Goal: Task Accomplishment & Management: Manage account settings

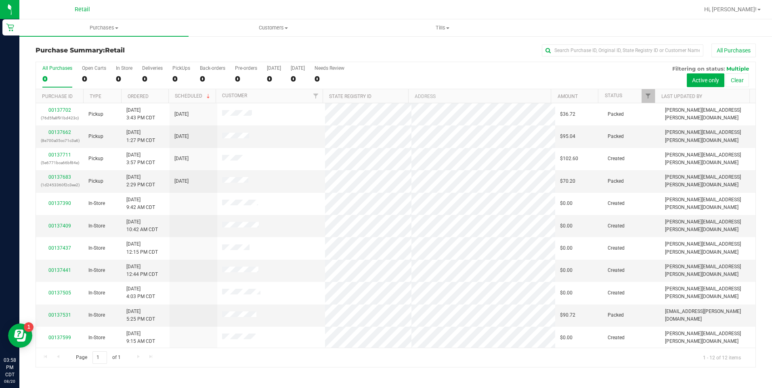
click at [186, 10] on div at bounding box center [422, 10] width 554 height 16
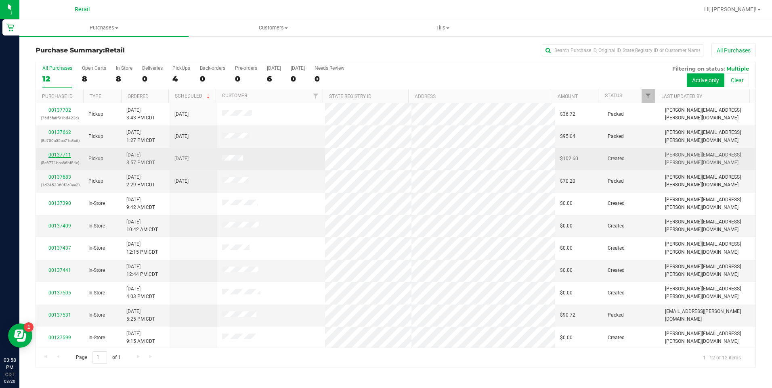
click at [61, 157] on link "00137711" at bounding box center [59, 155] width 23 height 6
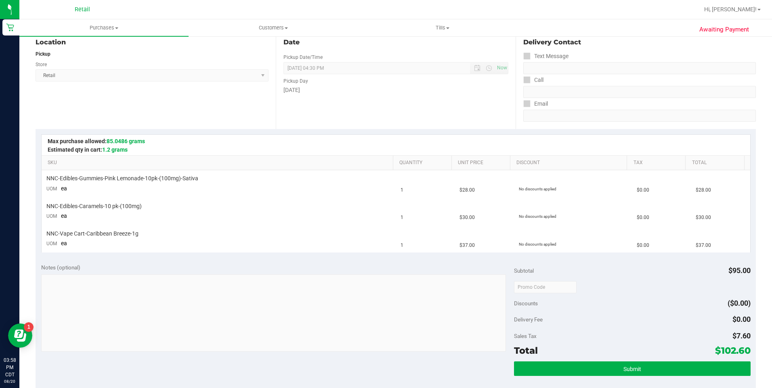
scroll to position [86, 0]
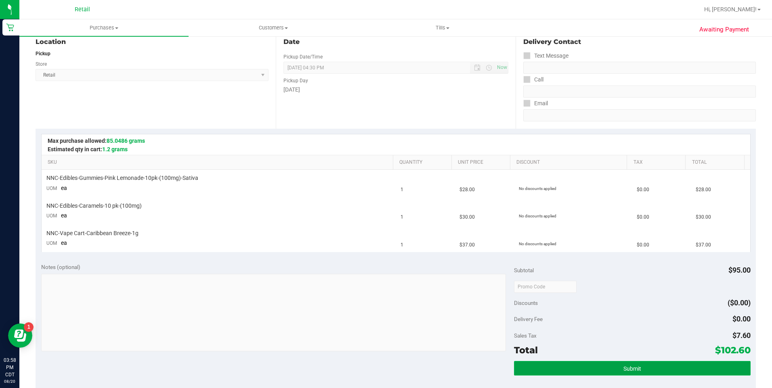
click at [645, 375] on button "Submit" at bounding box center [632, 368] width 237 height 15
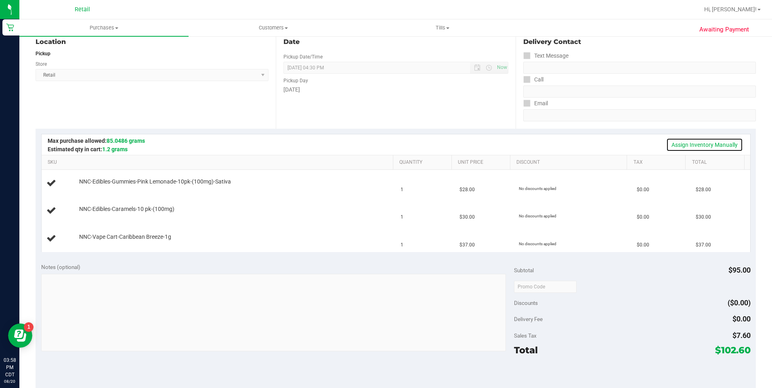
click at [708, 148] on link "Assign Inventory Manually" at bounding box center [704, 145] width 77 height 14
click at [90, 187] on link "Add Package" at bounding box center [93, 188] width 29 height 6
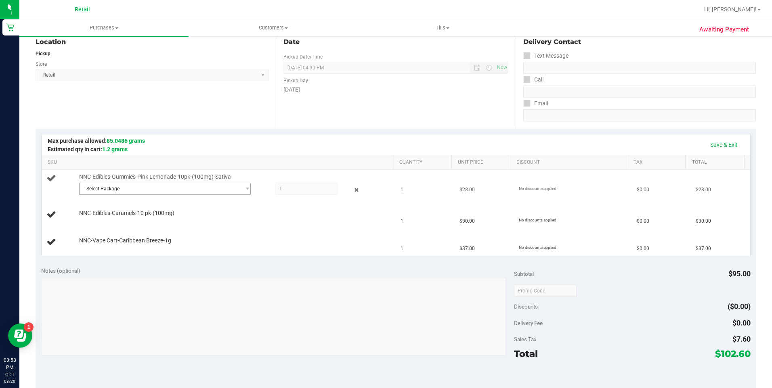
click at [193, 193] on span "Select Package" at bounding box center [160, 188] width 161 height 11
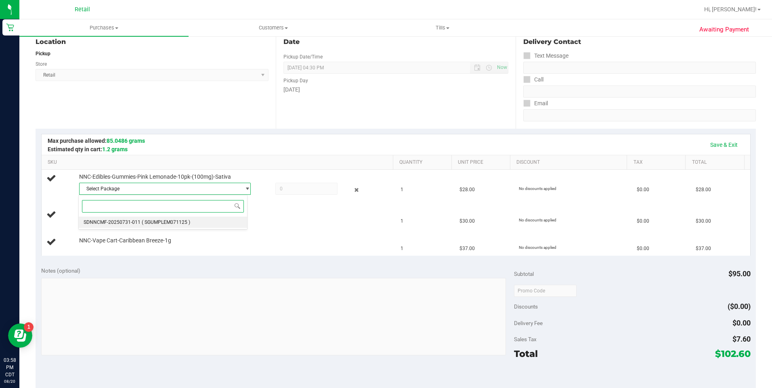
click at [188, 222] on span "( SGUMPLEM071125 )" at bounding box center [166, 223] width 48 height 6
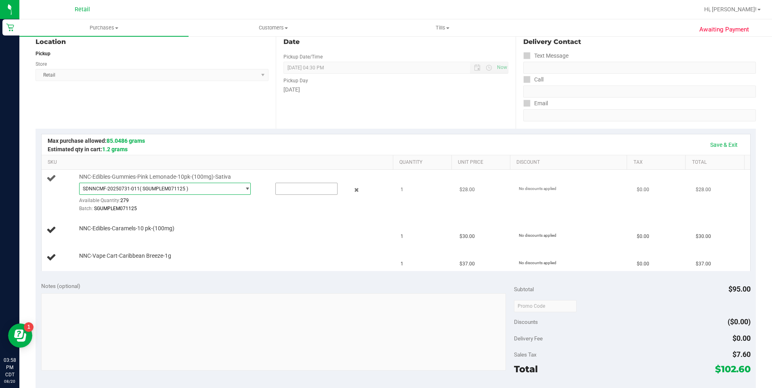
click at [287, 190] on input "text" at bounding box center [306, 188] width 61 height 11
type input "1"
click at [316, 271] on td "NNC-Vape Cart-Caribbean Breeze-1g" at bounding box center [219, 257] width 355 height 27
type input "1.0000"
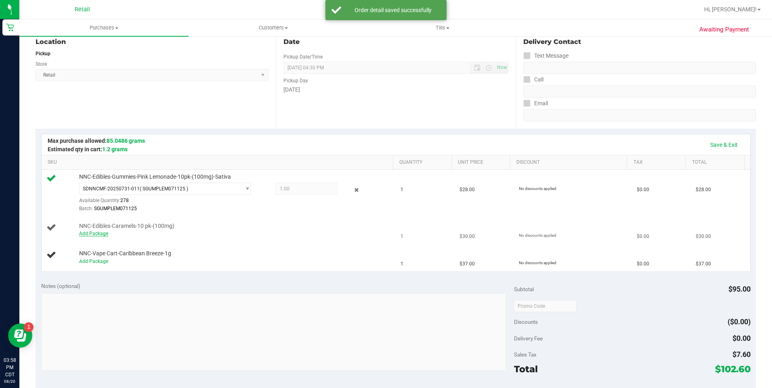
click at [99, 236] on link "Add Package" at bounding box center [93, 234] width 29 height 6
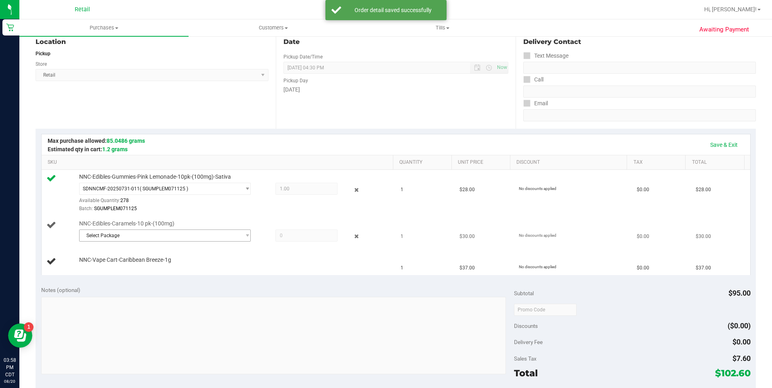
click at [149, 239] on span "Select Package" at bounding box center [160, 235] width 161 height 11
click at [153, 266] on span "( CARAMEL10MG070825 )" at bounding box center [189, 269] width 95 height 6
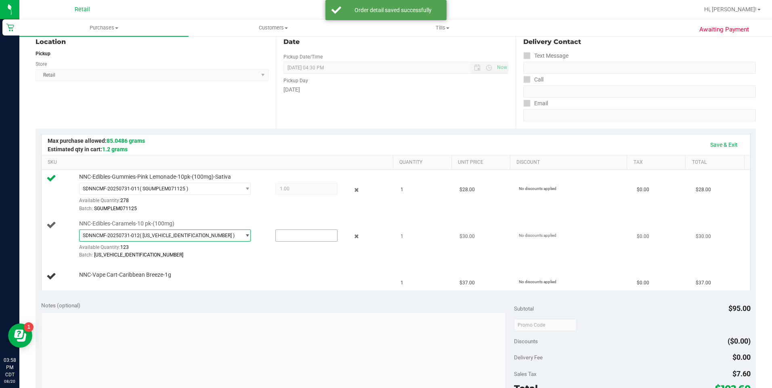
click at [300, 235] on input "text" at bounding box center [306, 235] width 61 height 11
type input "1"
click at [250, 303] on div "Notes (optional)" at bounding box center [277, 306] width 473 height 8
type input "1.0000"
click at [97, 281] on link "Add Package" at bounding box center [93, 281] width 29 height 6
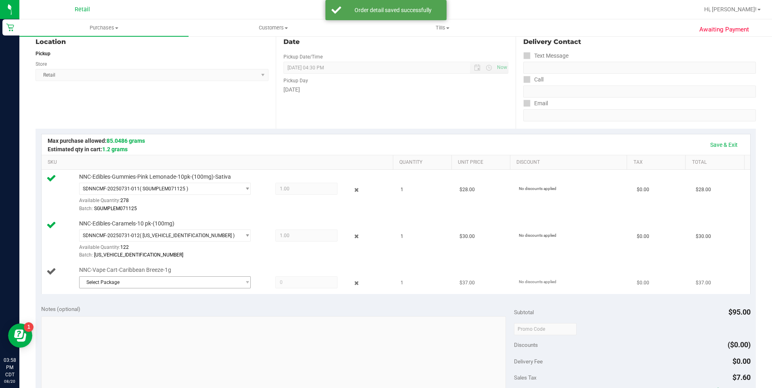
click at [143, 284] on span "Select Package" at bounding box center [160, 282] width 161 height 11
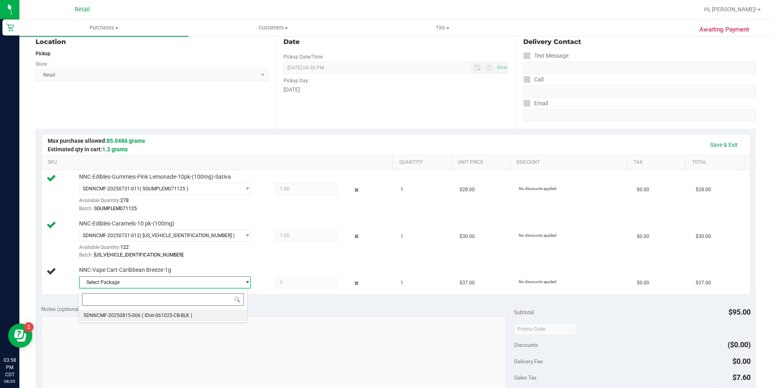
click at [163, 316] on span "( IDist-061025-CB-BLK )" at bounding box center [167, 316] width 50 height 6
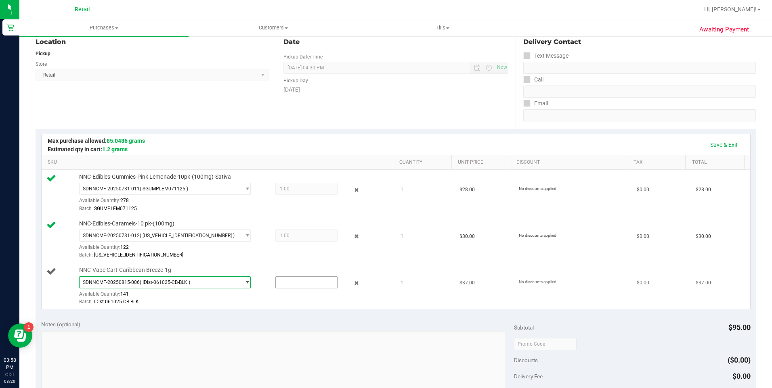
click at [306, 285] on input "text" at bounding box center [306, 282] width 61 height 11
type input "1"
type input "1.0000"
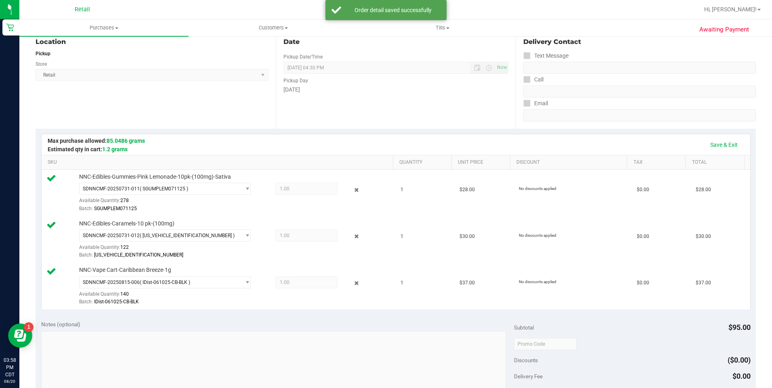
scroll to position [205, 0]
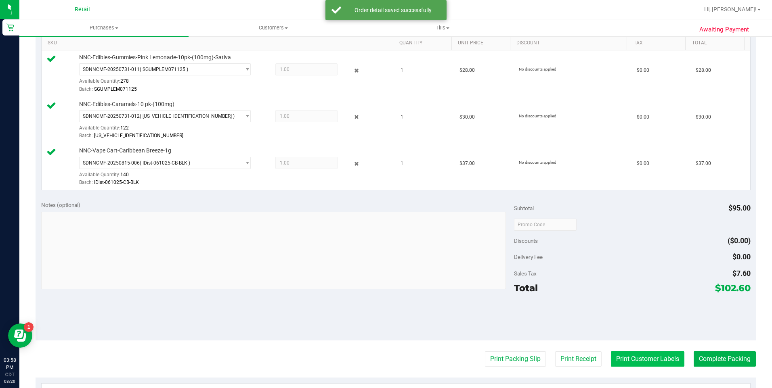
click at [625, 365] on button "Print Customer Labels" at bounding box center [647, 359] width 73 height 15
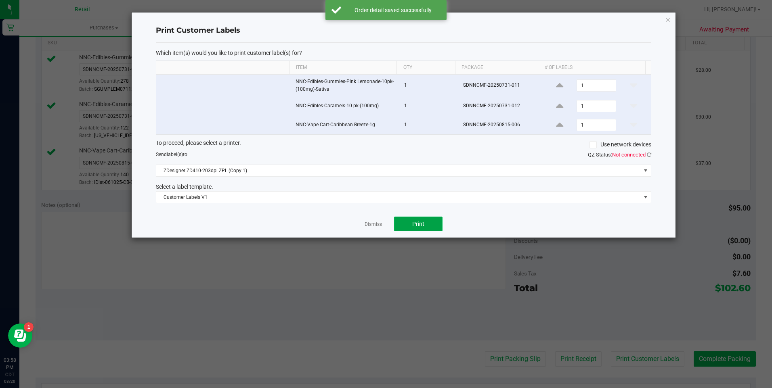
click at [426, 220] on button "Print" at bounding box center [418, 224] width 48 height 15
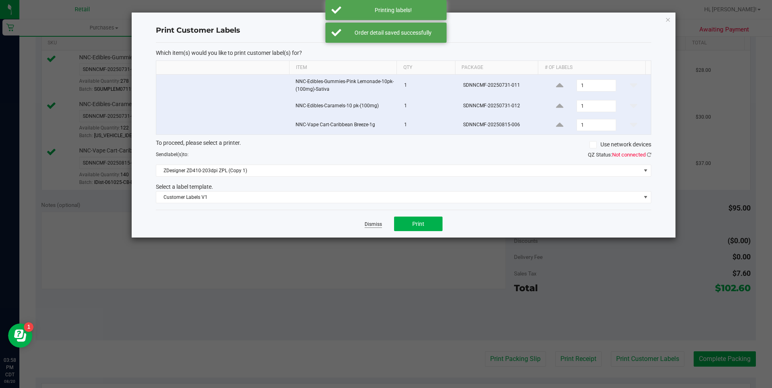
click at [372, 225] on link "Dismiss" at bounding box center [373, 224] width 17 height 7
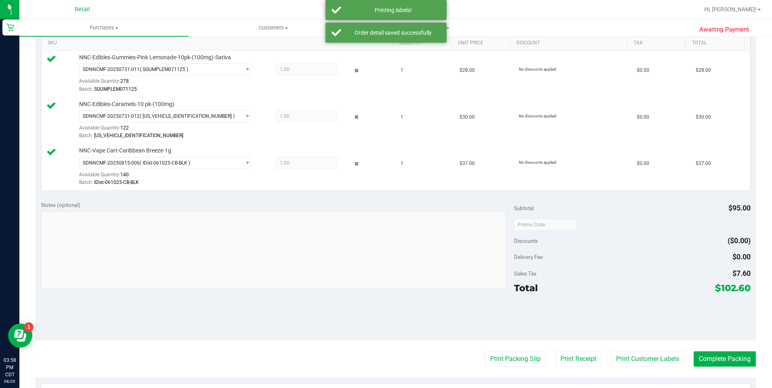
scroll to position [181, 0]
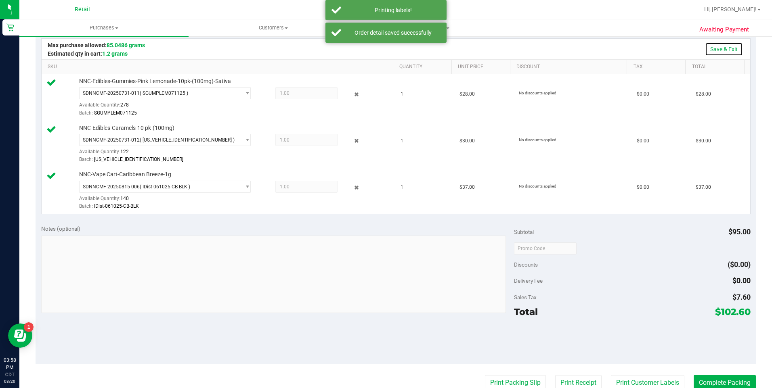
click at [717, 52] on link "Save & Exit" at bounding box center [724, 49] width 38 height 14
click at [719, 384] on button "Complete Packing" at bounding box center [725, 382] width 62 height 15
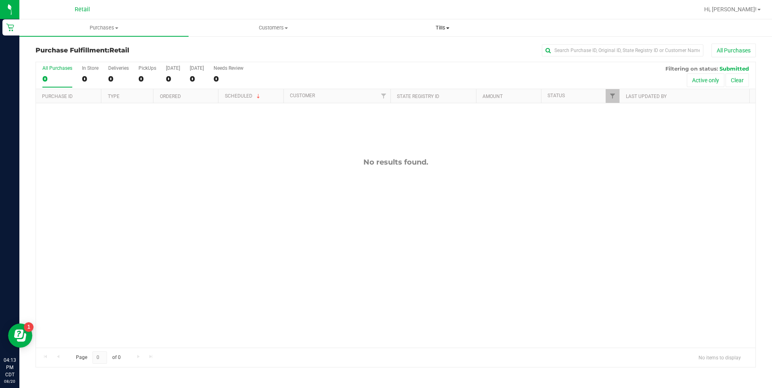
click at [464, 30] on span "Tills" at bounding box center [443, 27] width 168 height 7
click at [445, 51] on li "Manage tills" at bounding box center [442, 49] width 169 height 10
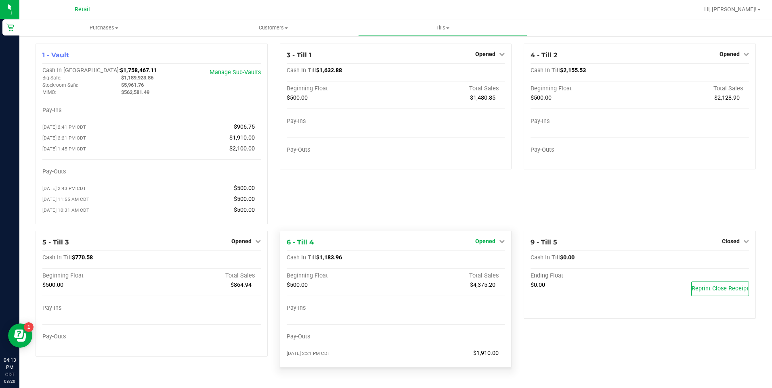
click at [497, 245] on link "Opened" at bounding box center [489, 241] width 29 height 6
click at [494, 261] on link "Close Till" at bounding box center [487, 258] width 22 height 6
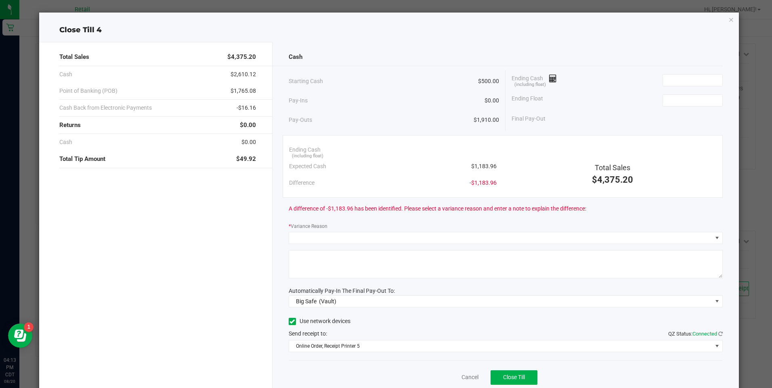
click at [728, 21] on icon "button" at bounding box center [731, 20] width 6 height 10
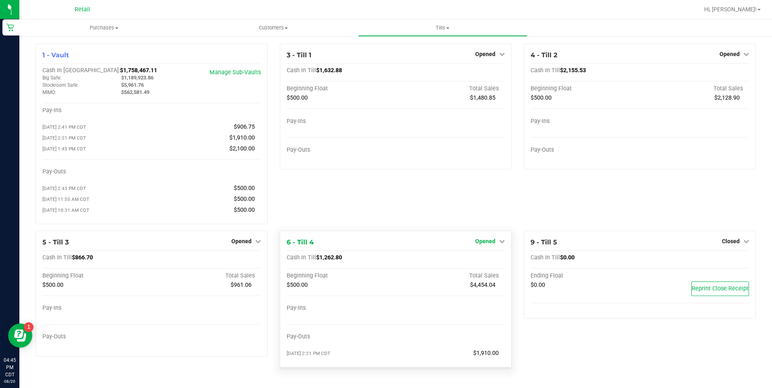
click at [494, 244] on span "Opened" at bounding box center [485, 241] width 20 height 6
click at [494, 261] on link "Close Till" at bounding box center [487, 258] width 22 height 6
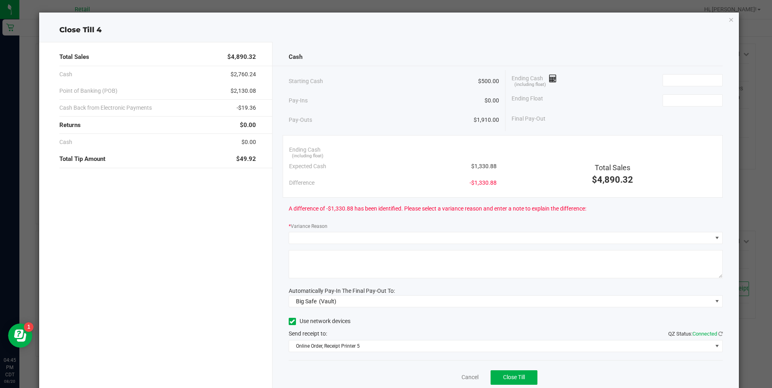
click at [728, 21] on icon "button" at bounding box center [731, 20] width 6 height 10
